Goal: Information Seeking & Learning: Understand process/instructions

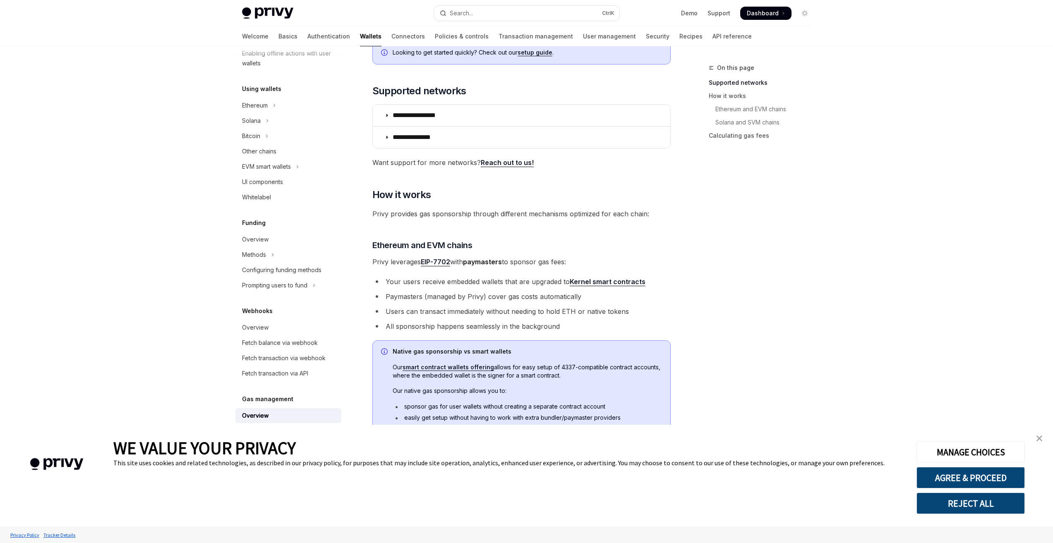
scroll to position [124, 0]
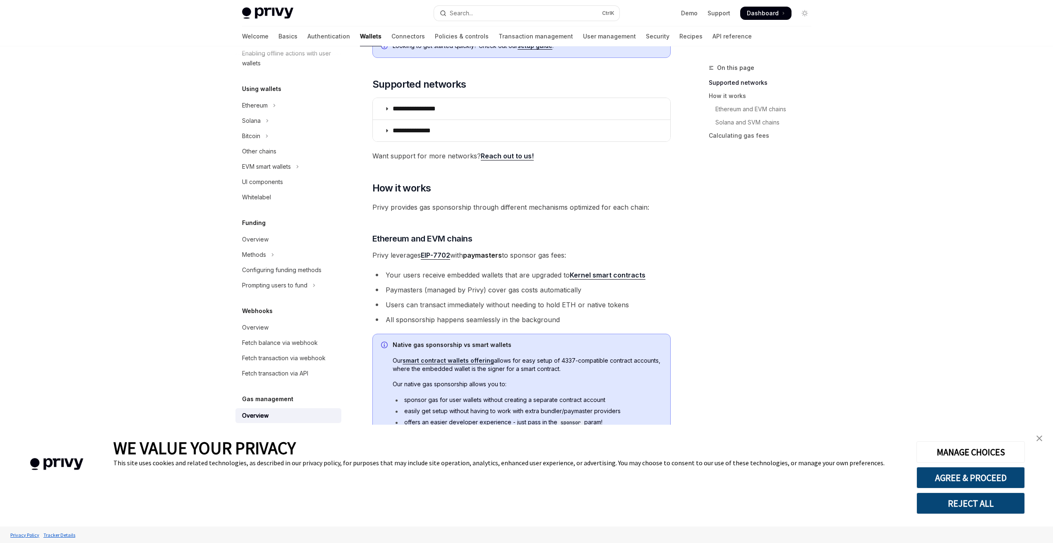
click at [1037, 438] on img "close banner" at bounding box center [1040, 439] width 6 height 6
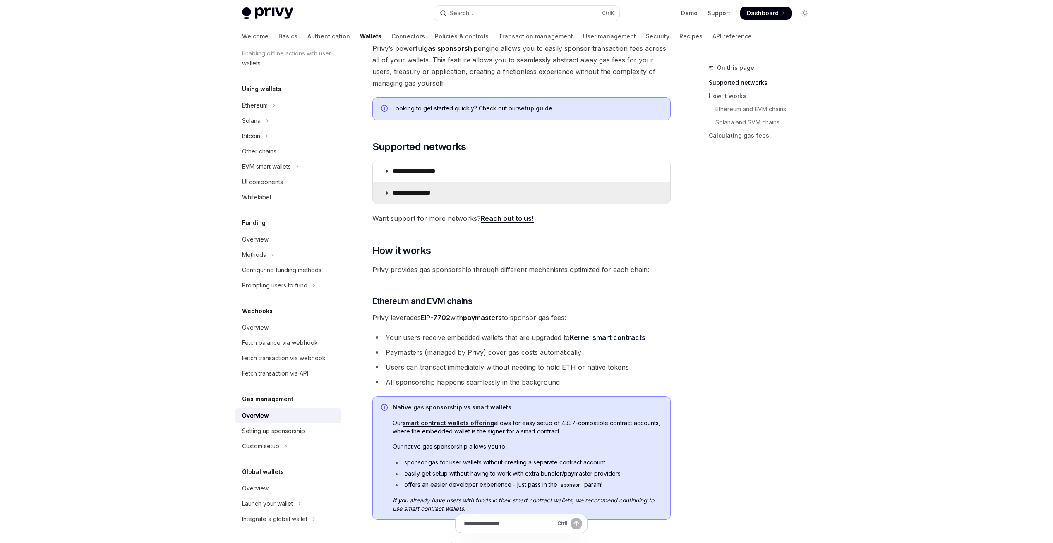
scroll to position [83, 0]
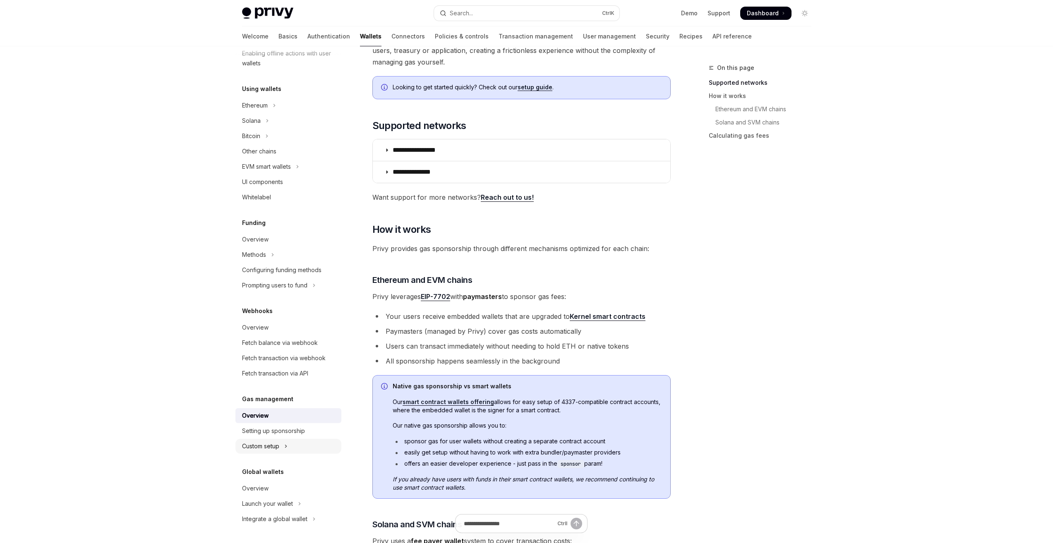
click at [288, 445] on icon "Toggle Custom setup section" at bounding box center [285, 447] width 3 height 10
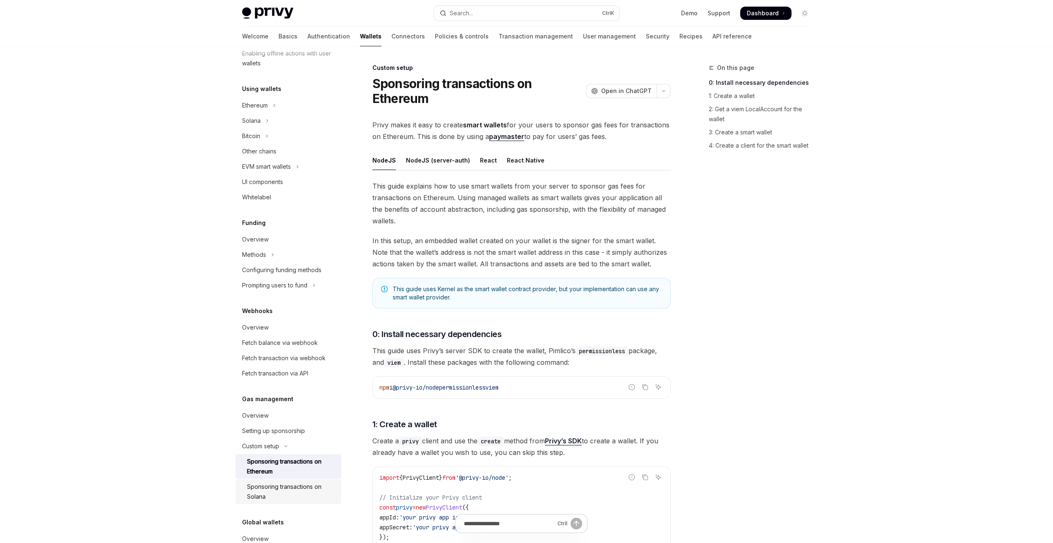
click at [284, 490] on div "Sponsoring transactions on Solana" at bounding box center [291, 492] width 89 height 20
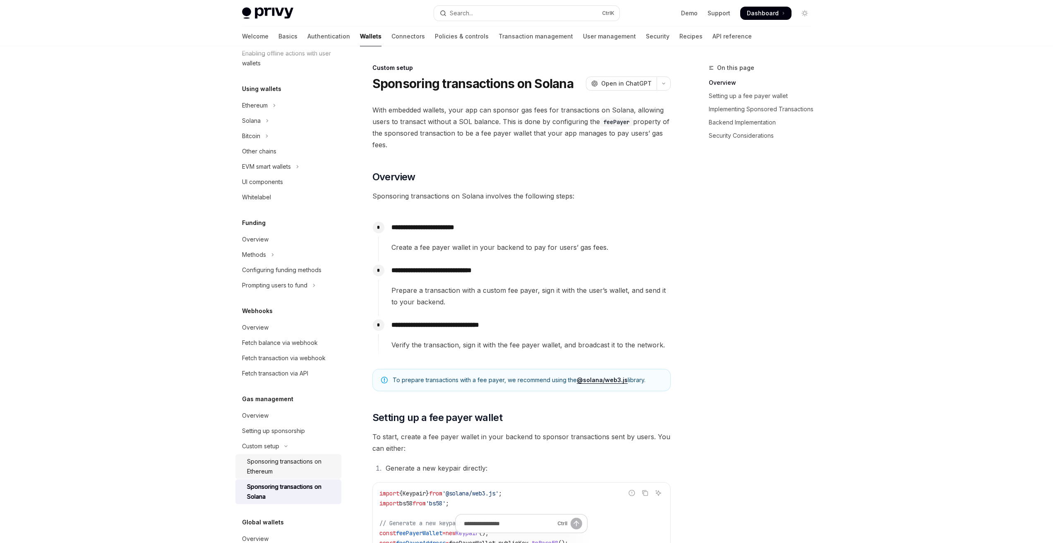
click at [301, 467] on div "Sponsoring transactions on Ethereum" at bounding box center [291, 467] width 89 height 20
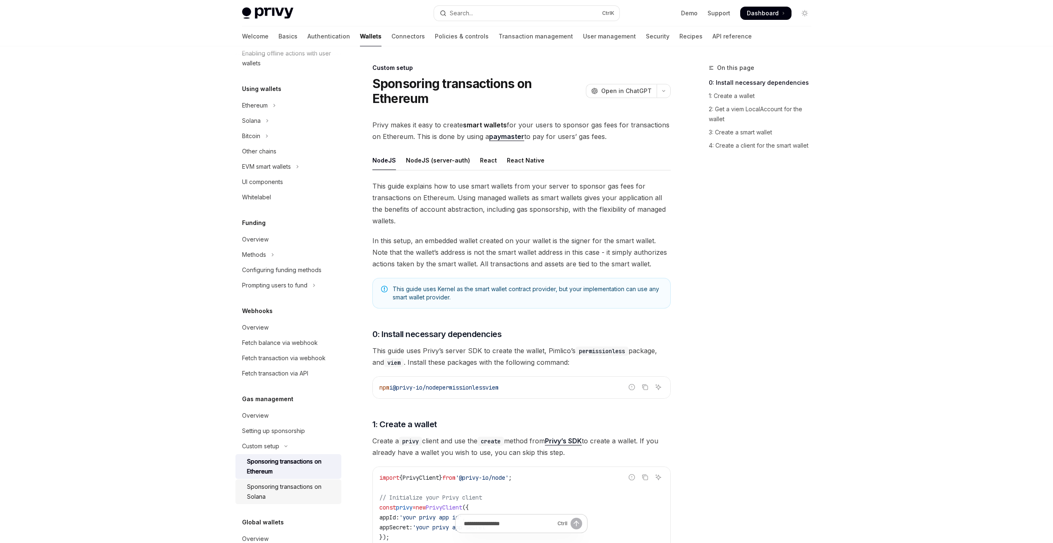
click at [277, 488] on div "Sponsoring transactions on Solana" at bounding box center [291, 492] width 89 height 20
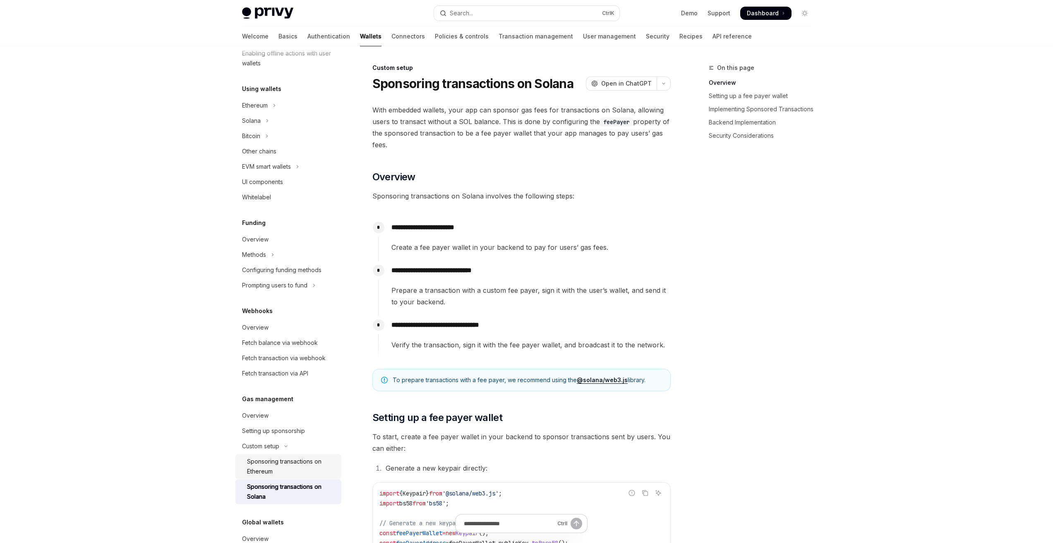
click at [310, 466] on div "Sponsoring transactions on Ethereum" at bounding box center [291, 467] width 89 height 20
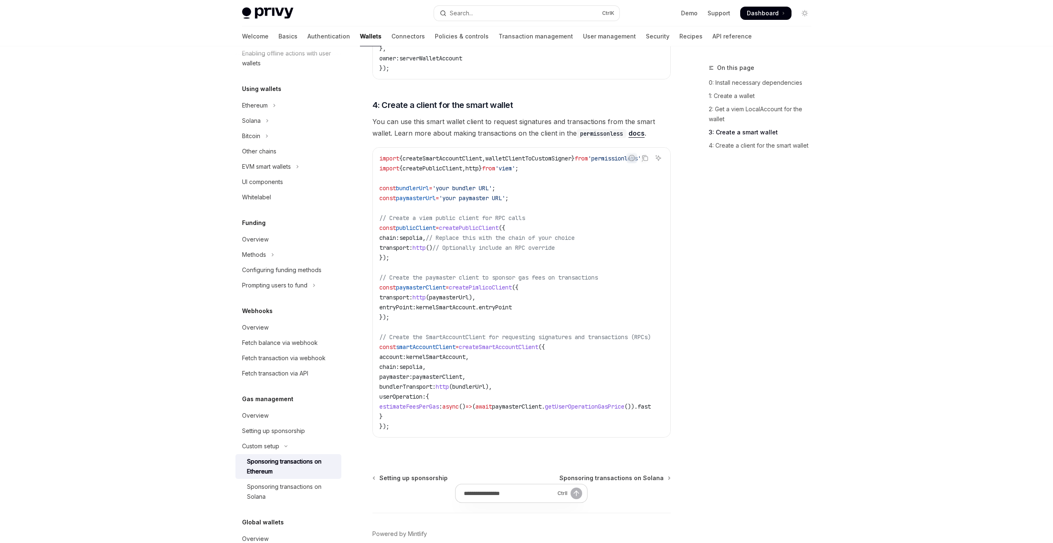
scroll to position [1071, 0]
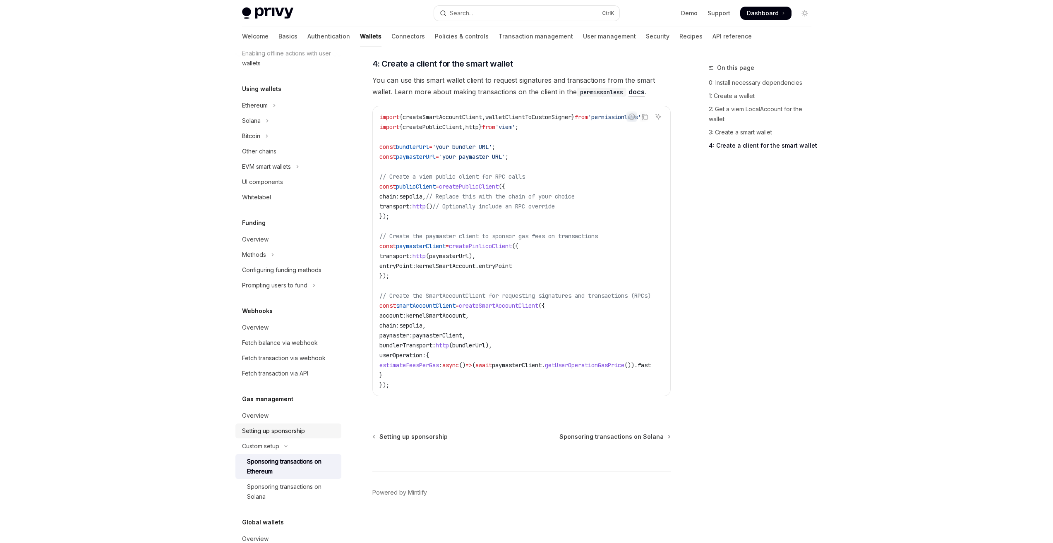
click at [292, 429] on div "Setting up sponsorship" at bounding box center [273, 431] width 63 height 10
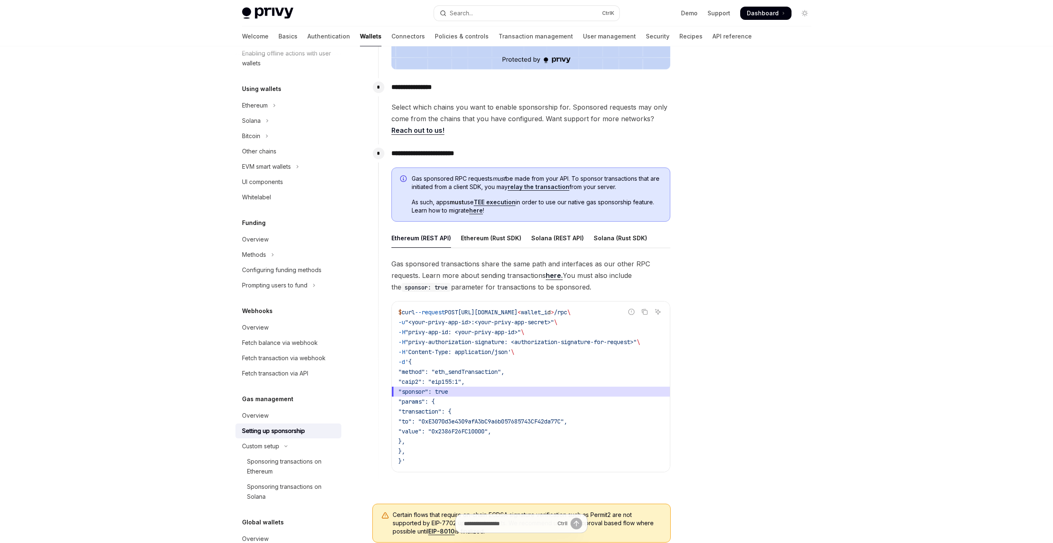
scroll to position [331, 0]
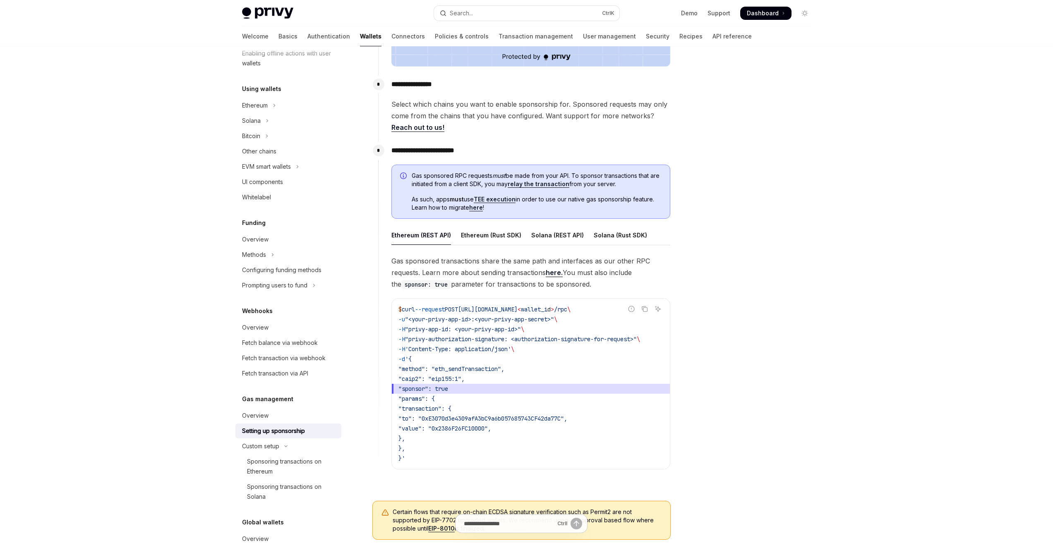
click at [448, 389] on span ""sponsor": true" at bounding box center [424, 388] width 50 height 7
click at [448, 388] on span ""sponsor": true" at bounding box center [424, 388] width 50 height 7
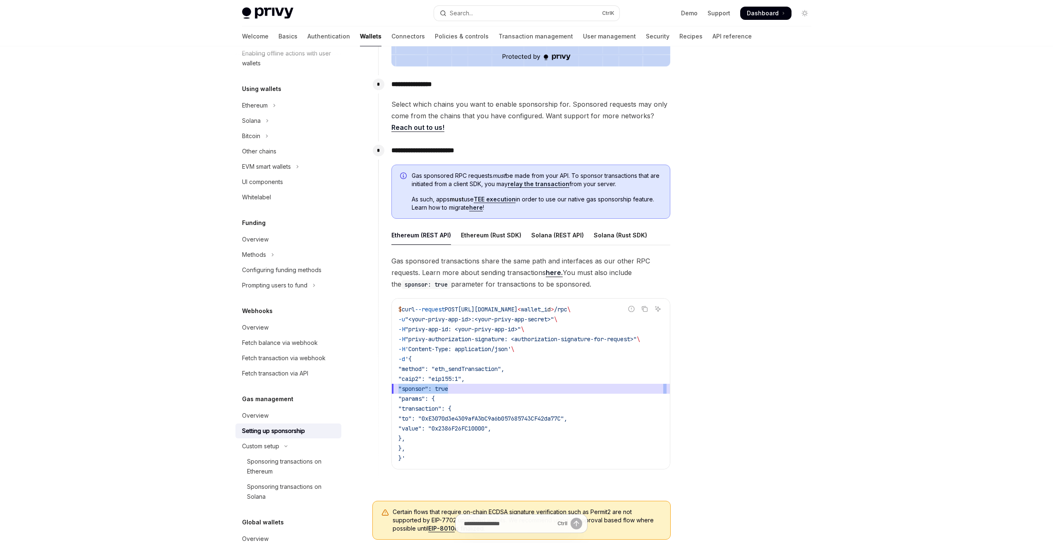
click at [448, 388] on span ""sponsor": true" at bounding box center [424, 388] width 50 height 7
click at [478, 388] on span ""sponsor": true" at bounding box center [531, 389] width 265 height 10
drag, startPoint x: 483, startPoint y: 388, endPoint x: 419, endPoint y: 389, distance: 64.2
click at [419, 389] on span ""sponsor": true" at bounding box center [531, 389] width 265 height 10
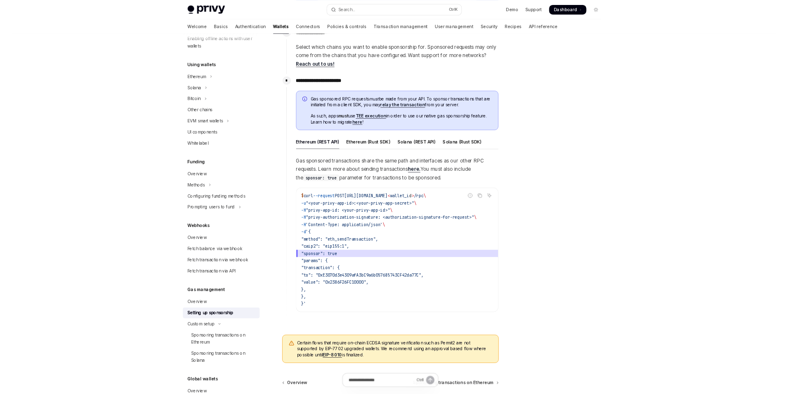
scroll to position [372, 0]
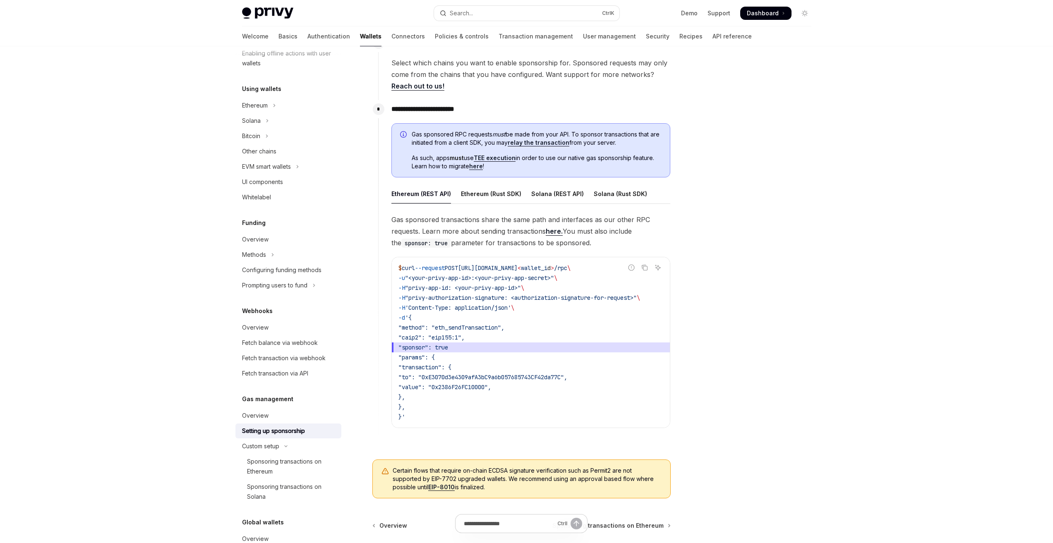
click at [478, 346] on span ""sponsor": true" at bounding box center [531, 348] width 265 height 10
drag, startPoint x: 492, startPoint y: 347, endPoint x: 417, endPoint y: 348, distance: 75.3
click at [417, 348] on span ""sponsor": true" at bounding box center [531, 348] width 265 height 10
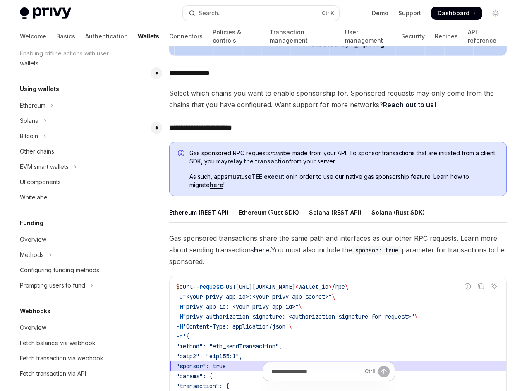
type textarea "*"
